Goal: Task Accomplishment & Management: Complete application form

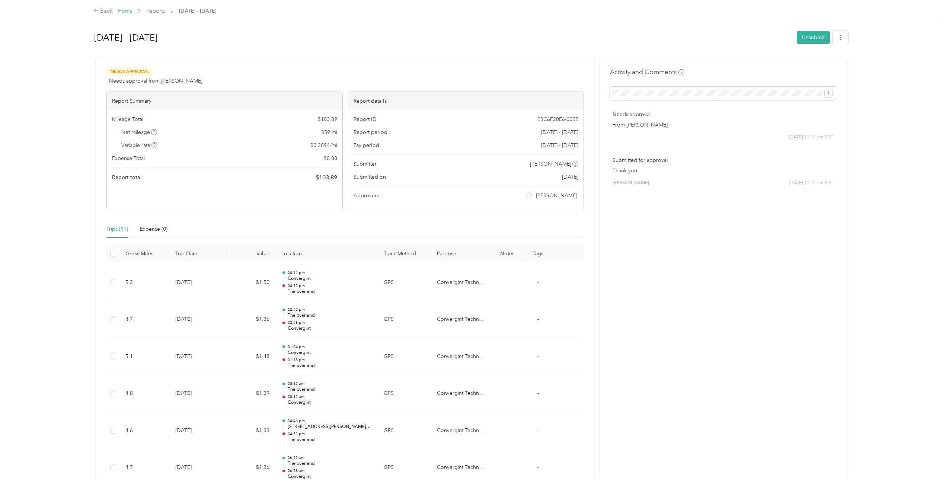
click at [127, 8] on link "Home" at bounding box center [125, 11] width 15 height 6
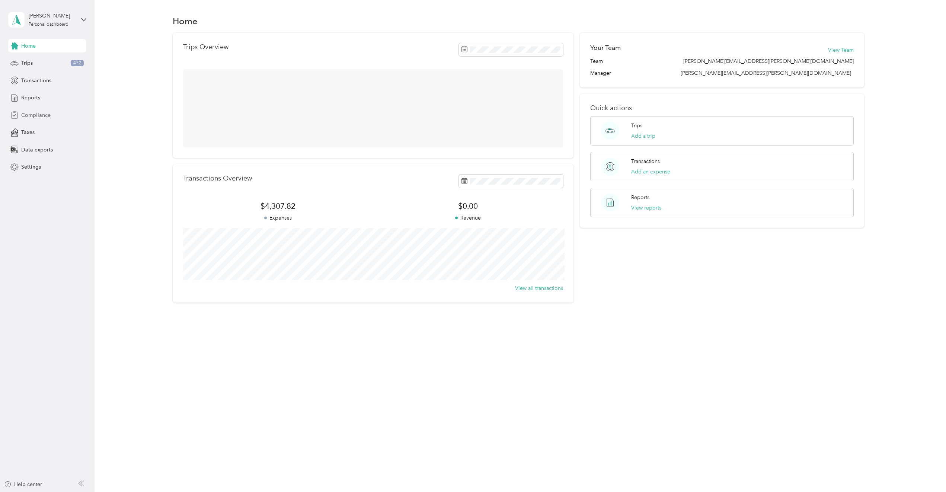
click at [61, 111] on div "Compliance" at bounding box center [47, 114] width 78 height 13
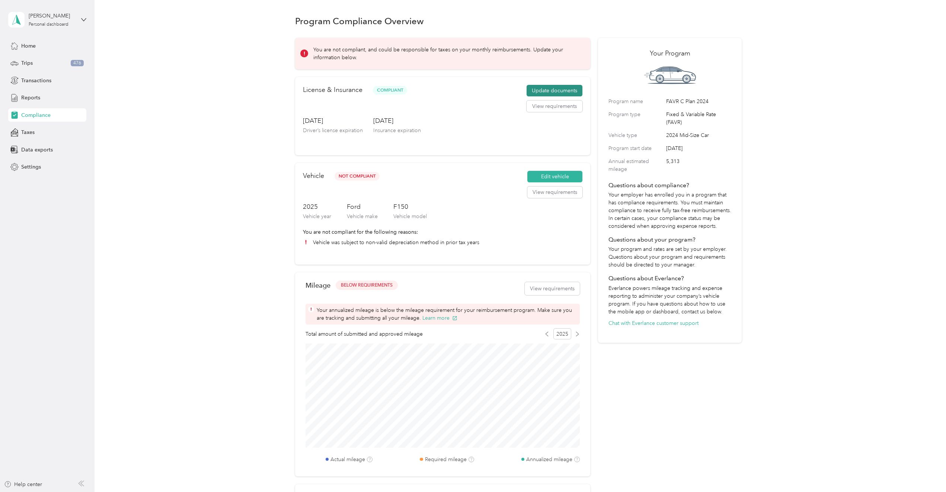
click at [543, 87] on button "Update documents" at bounding box center [555, 91] width 56 height 12
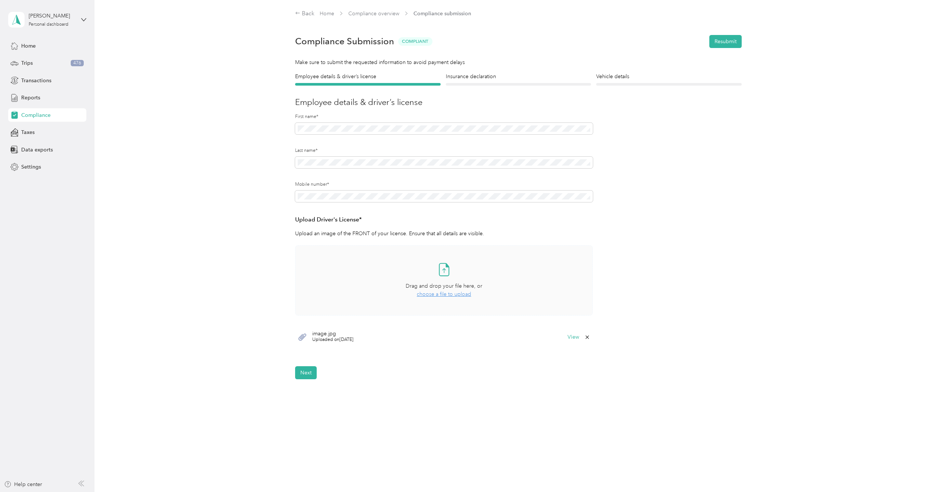
click at [449, 291] on span "choose a file to upload" at bounding box center [444, 294] width 54 height 6
click at [309, 394] on button "Next" at bounding box center [306, 395] width 22 height 13
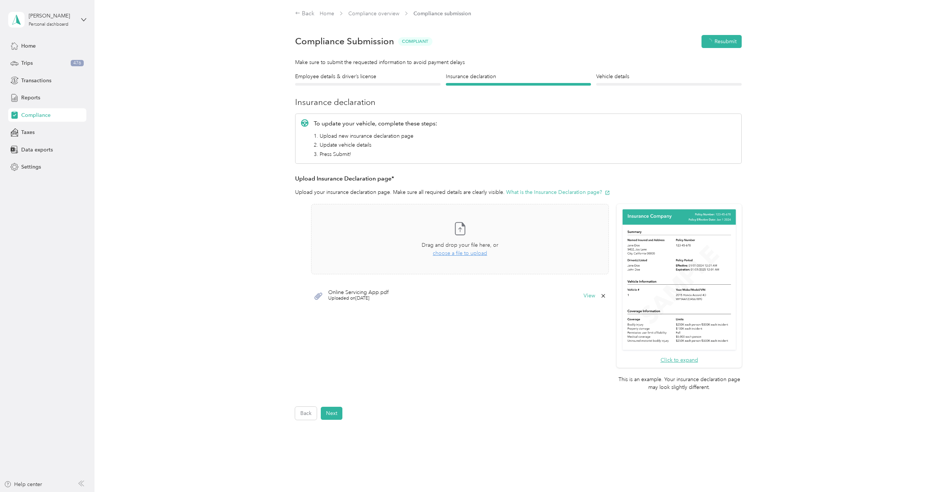
scroll to position [9, 0]
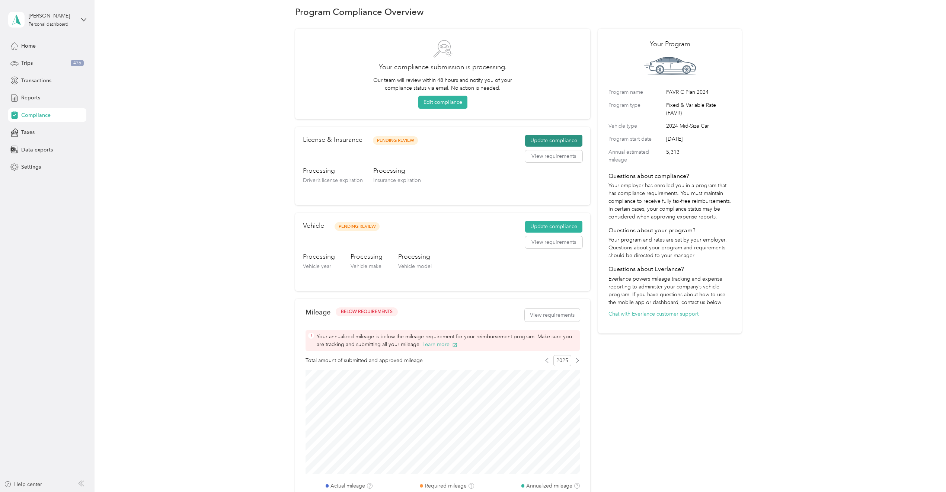
click at [558, 140] on button "Update compliance" at bounding box center [553, 141] width 57 height 12
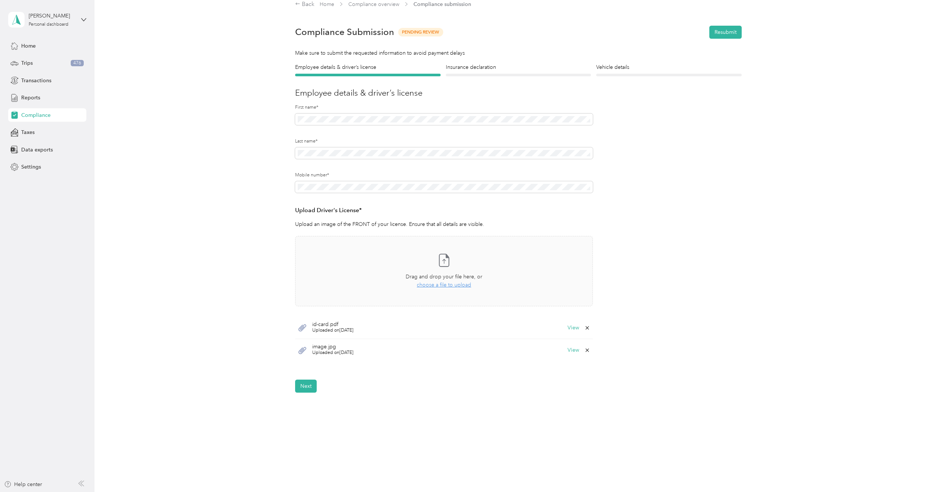
click at [589, 329] on icon at bounding box center [587, 328] width 6 height 6
click at [569, 329] on button "Yes" at bounding box center [568, 333] width 15 height 12
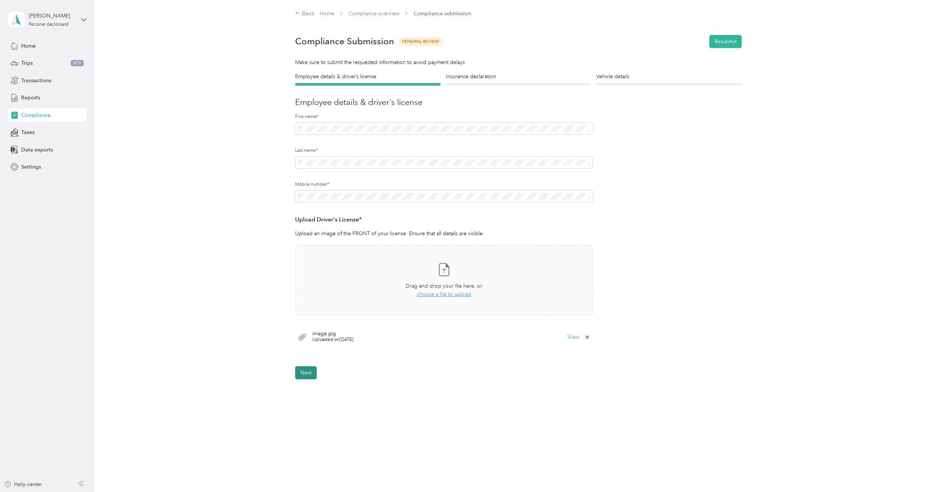
click at [309, 371] on button "Next" at bounding box center [306, 372] width 22 height 13
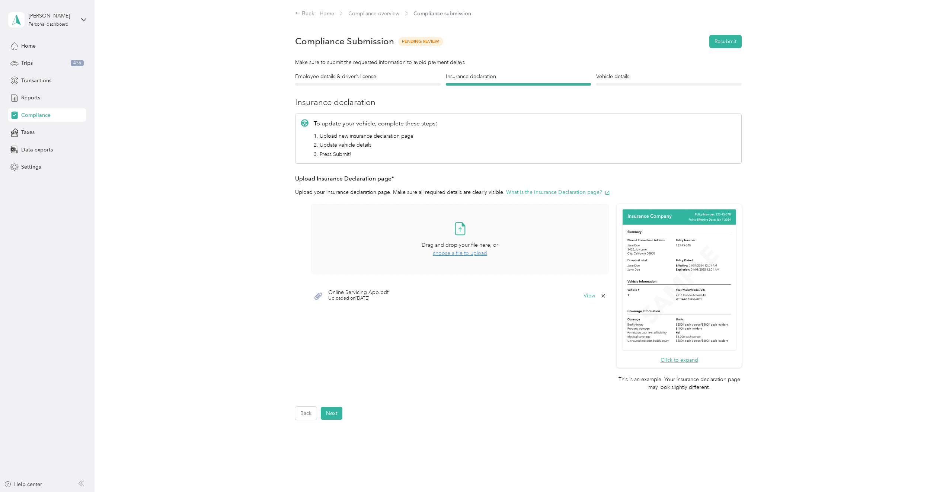
click at [460, 255] on span "choose a file to upload" at bounding box center [460, 253] width 54 height 6
click at [602, 318] on icon at bounding box center [603, 319] width 6 height 6
click at [585, 327] on button "Yes" at bounding box center [584, 324] width 15 height 12
click at [334, 413] on button "Next" at bounding box center [332, 413] width 22 height 13
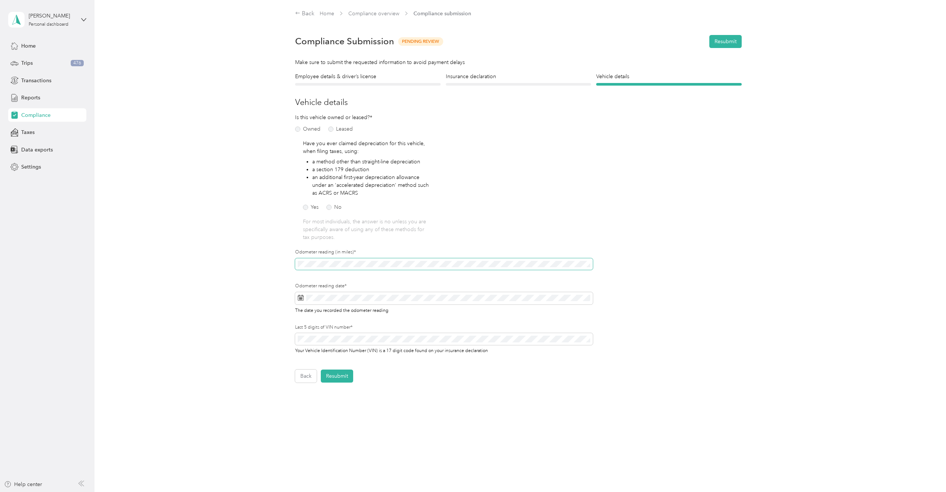
click at [242, 263] on div "Back Home Compliance overview Compliance submission Compliance Submission Pendi…" at bounding box center [519, 227] width 848 height 454
click at [755, 288] on div "Employee details & driver’s license License Insurance declaration Insurance Veh…" at bounding box center [518, 228] width 536 height 310
click at [370, 325] on button "[DATE]" at bounding box center [375, 323] width 27 height 12
click at [336, 376] on button "Resubmit" at bounding box center [337, 376] width 32 height 13
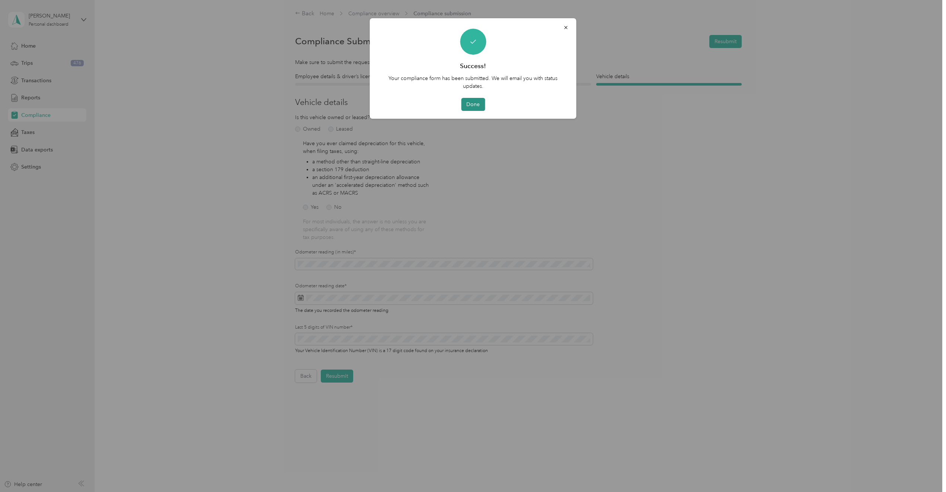
click at [481, 106] on button "Done" at bounding box center [473, 104] width 24 height 13
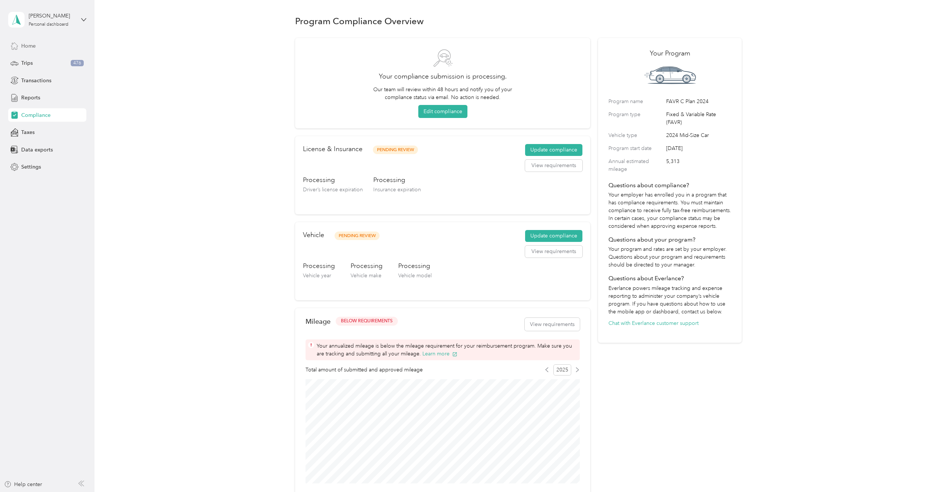
click at [33, 44] on span "Home" at bounding box center [28, 46] width 15 height 8
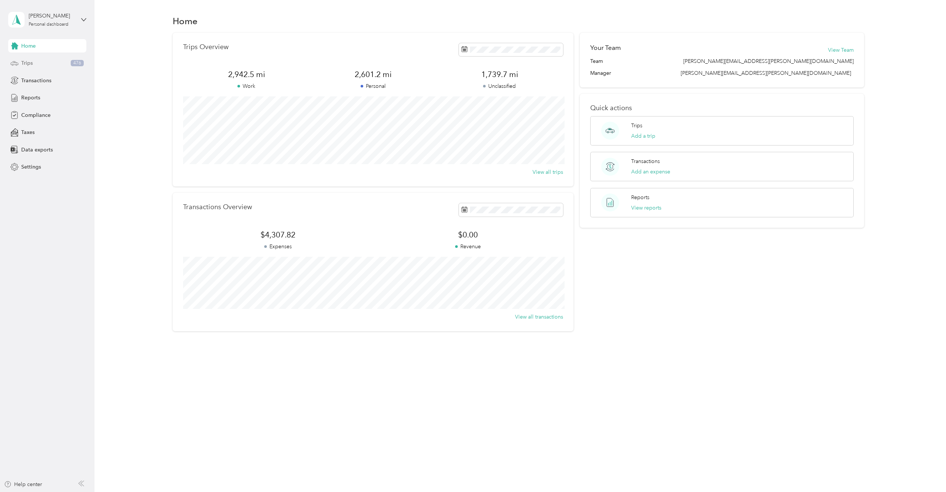
click at [57, 65] on div "Trips 476" at bounding box center [47, 63] width 78 height 13
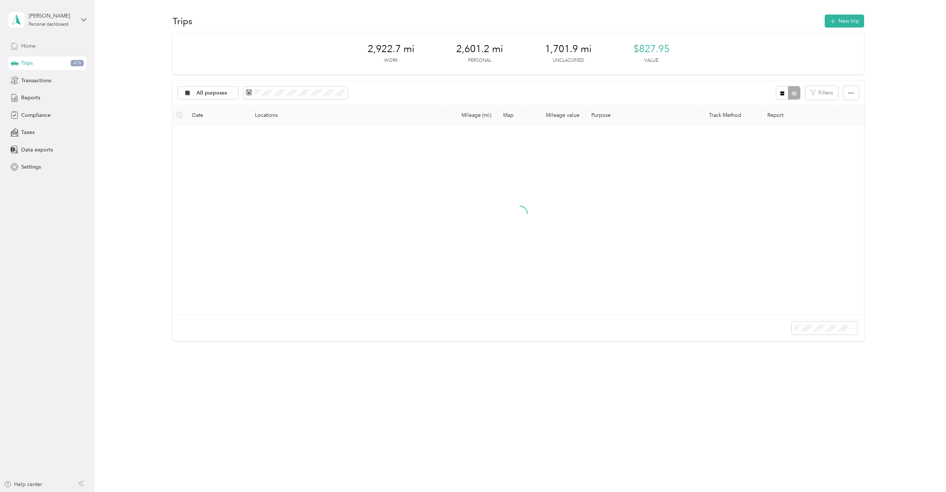
click at [58, 51] on div "Home" at bounding box center [47, 45] width 78 height 13
